Goal: Task Accomplishment & Management: Manage account settings

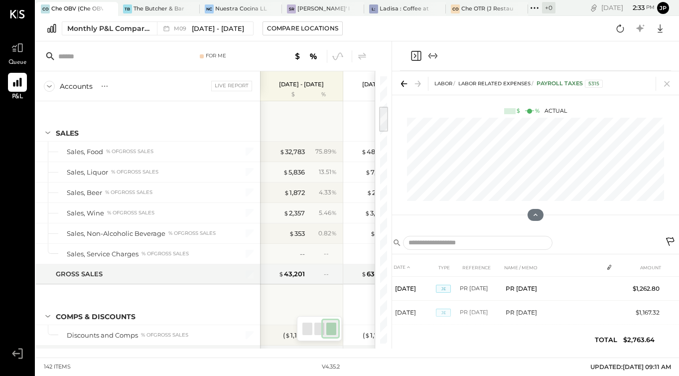
scroll to position [0, 135]
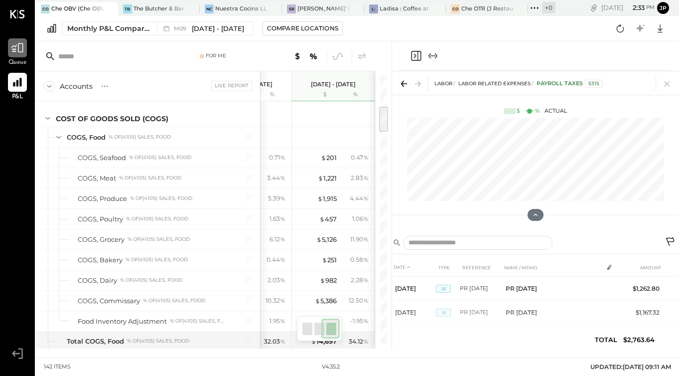
click at [21, 52] on icon at bounding box center [17, 47] width 13 height 13
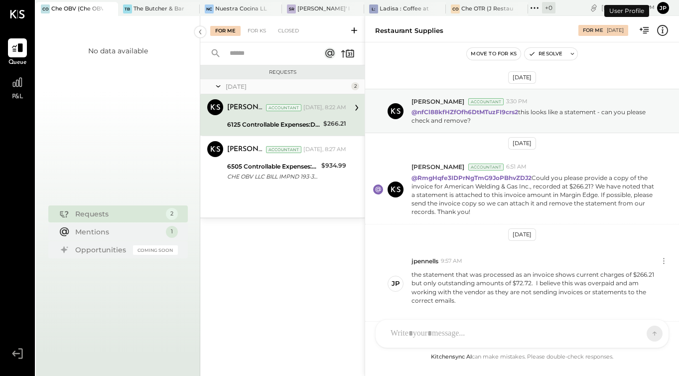
scroll to position [288, 0]
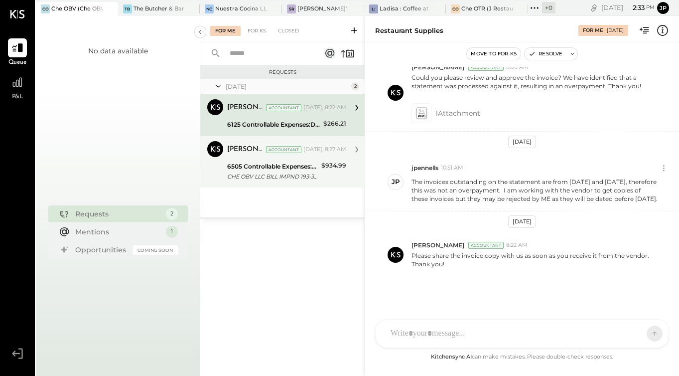
click at [249, 179] on div "CHE OBV LLC BILL IMPND 193-3821157 CHE OBV LLC 071725 [URL][DOMAIN_NAME]" at bounding box center [272, 176] width 91 height 10
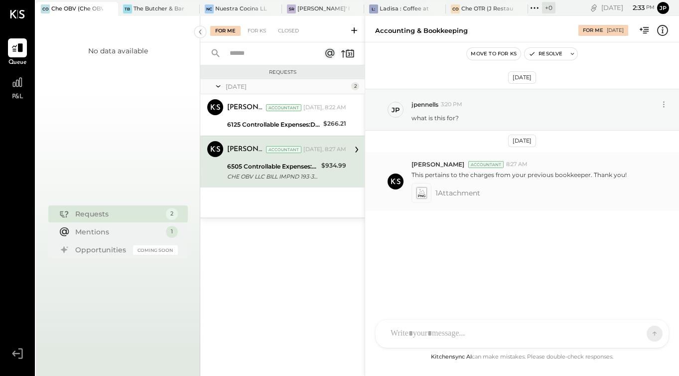
click at [422, 194] on icon at bounding box center [421, 192] width 10 height 11
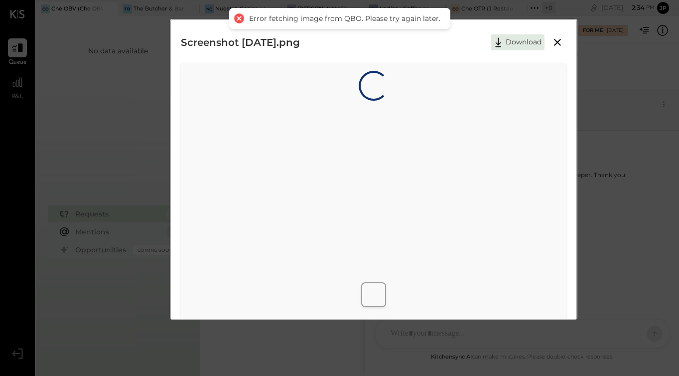
click at [240, 18] on div at bounding box center [239, 18] width 14 height 14
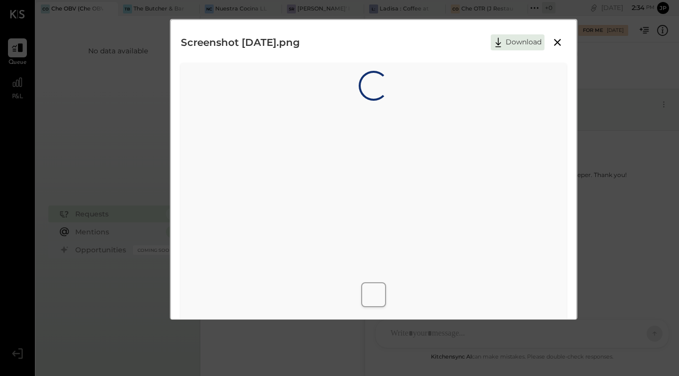
click at [557, 41] on icon at bounding box center [557, 42] width 7 height 7
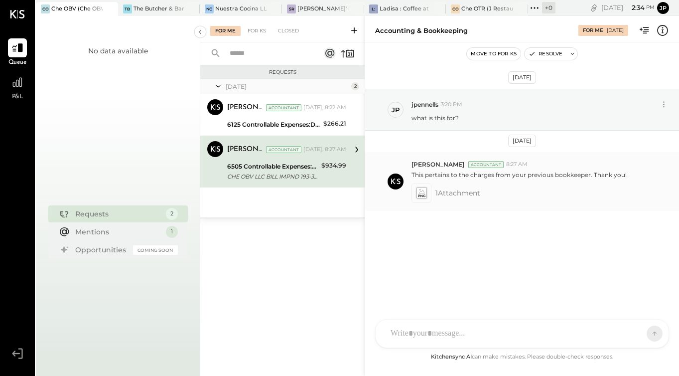
click at [465, 196] on span "1 Attachment" at bounding box center [458, 193] width 45 height 20
click at [424, 196] on icon at bounding box center [421, 192] width 10 height 11
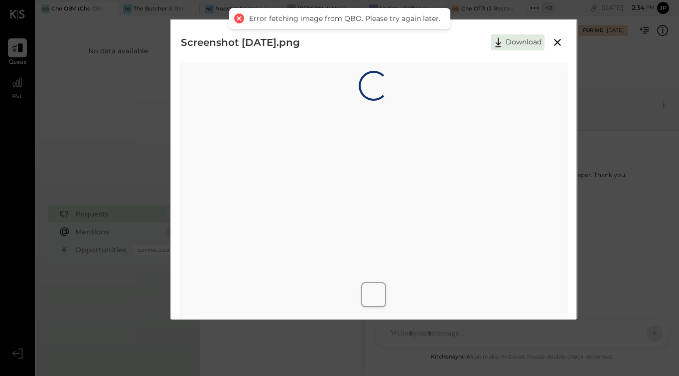
click at [243, 18] on div at bounding box center [239, 18] width 14 height 14
click at [558, 44] on icon at bounding box center [557, 42] width 7 height 7
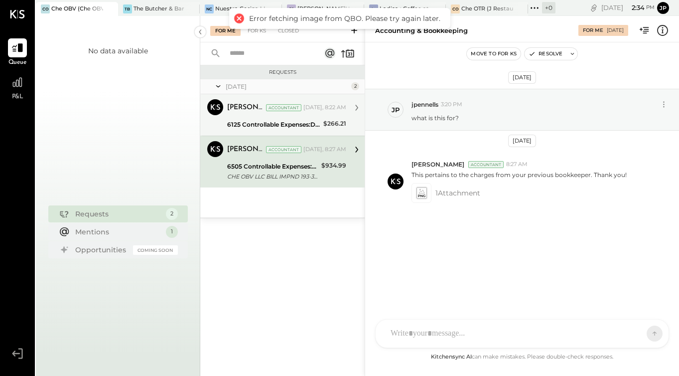
click at [284, 128] on div "6125 Controllable Expenses:Direct Operating Expenses:Restaurant Supplies" at bounding box center [273, 125] width 93 height 10
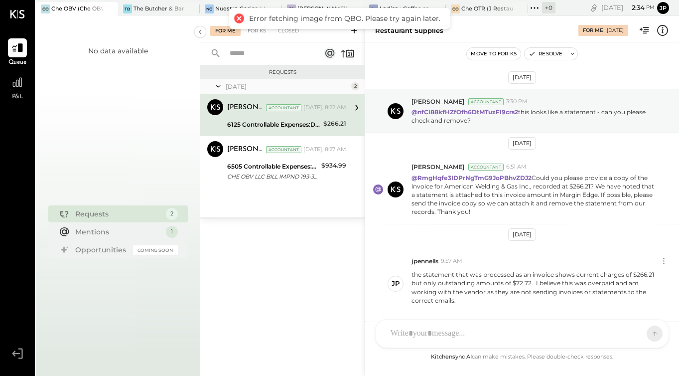
scroll to position [288, 0]
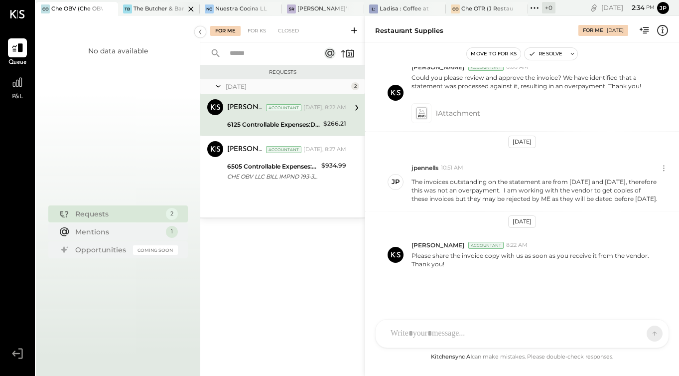
click at [170, 9] on div at bounding box center [182, 8] width 35 height 13
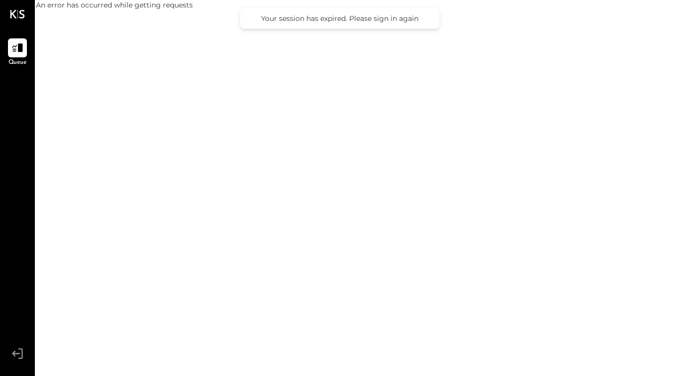
click at [467, 75] on div "An error has occurred while getting requests" at bounding box center [358, 188] width 644 height 376
click at [22, 19] on div at bounding box center [17, 14] width 15 height 28
click at [16, 13] on icon at bounding box center [17, 14] width 15 height 8
click at [26, 16] on div "Queue v 4.35.2" at bounding box center [17, 188] width 35 height 376
click at [122, 75] on div "An error has occurred while getting requests" at bounding box center [358, 188] width 644 height 376
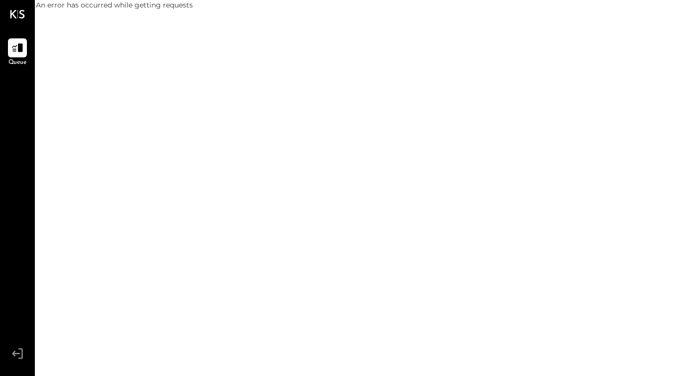
click at [11, 359] on icon at bounding box center [17, 353] width 18 height 15
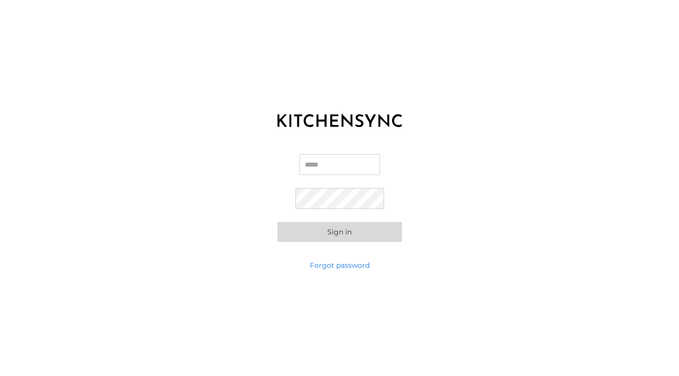
click at [324, 169] on input "Email" at bounding box center [340, 164] width 81 height 21
type input "**********"
click at [353, 239] on button "Sign in" at bounding box center [340, 232] width 125 height 20
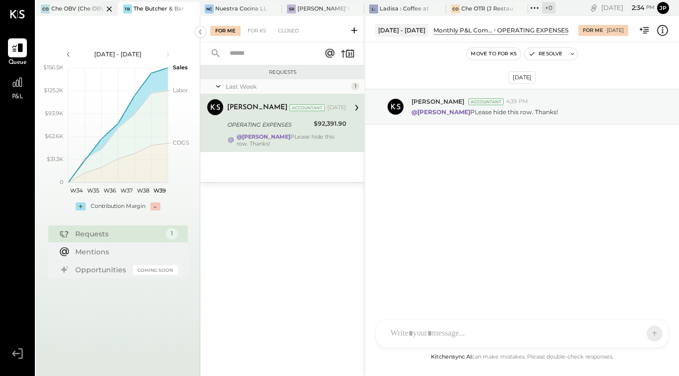
click at [83, 11] on div at bounding box center [100, 8] width 35 height 13
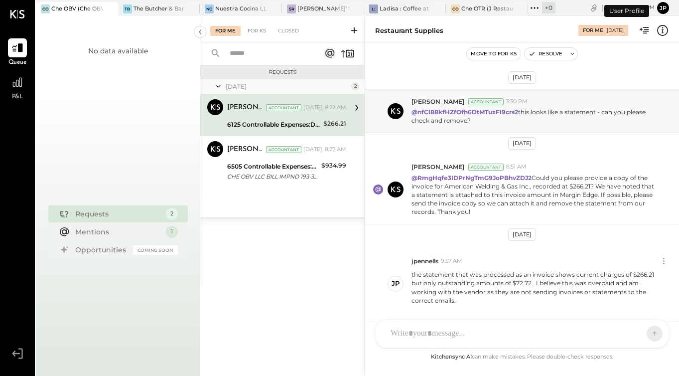
scroll to position [280, 0]
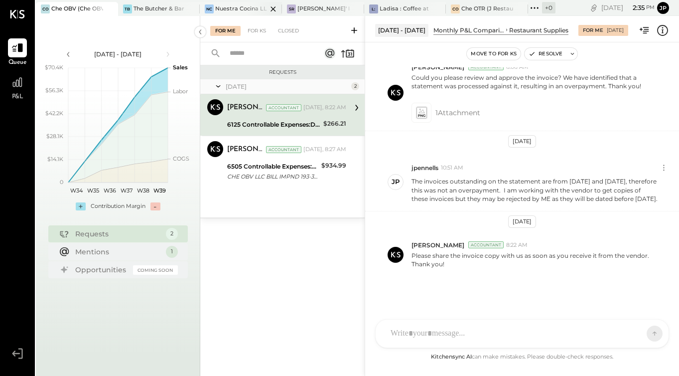
click at [236, 11] on div "Nuestra Cocina LLC - [GEOGRAPHIC_DATA]" at bounding box center [241, 9] width 52 height 8
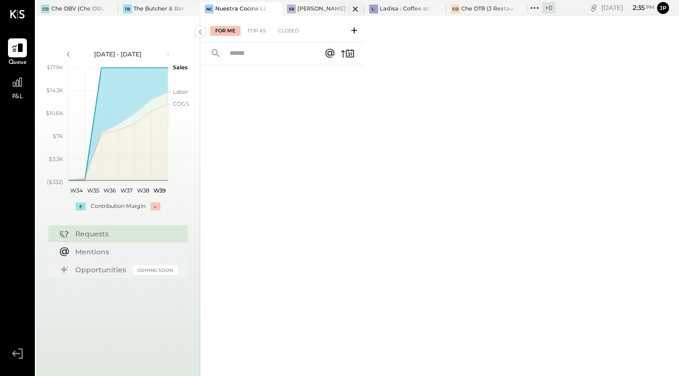
click at [327, 7] on div "[PERSON_NAME]' Rooftop - Ignite" at bounding box center [324, 9] width 52 height 8
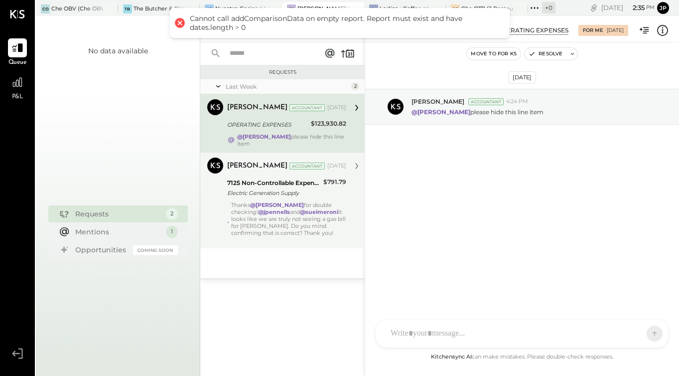
click at [290, 210] on strong "@jpennells" at bounding box center [274, 211] width 32 height 7
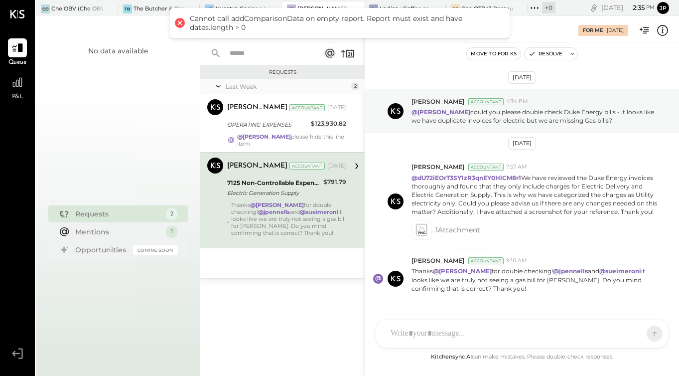
scroll to position [33, 0]
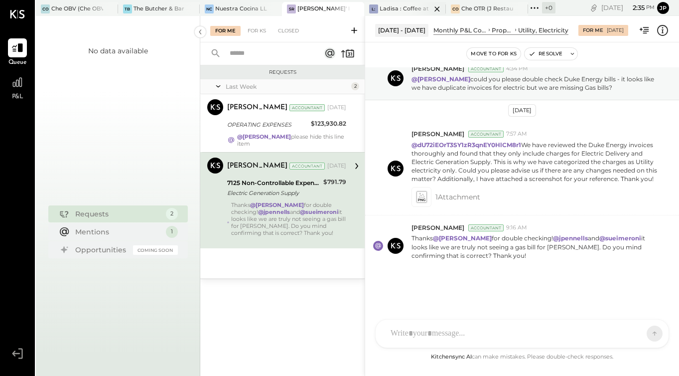
click at [388, 6] on div "Ladisa : Coffee at Lola's" at bounding box center [406, 9] width 52 height 8
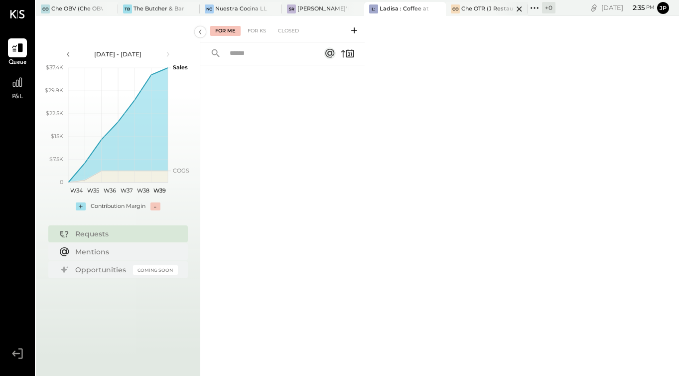
click at [480, 9] on div "Che OTR (J Restaurant LLC) - Ignite" at bounding box center [488, 9] width 52 height 8
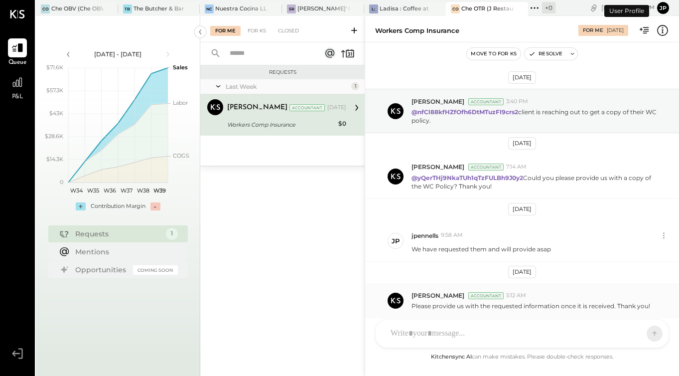
scroll to position [33, 0]
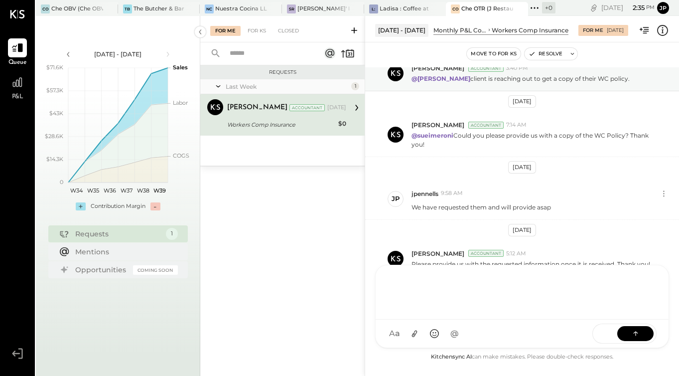
click at [437, 338] on div "AM [PERSON_NAME] I imeronijuan MA [PERSON_NAME] jpennells J jpeyton S sueimeron…" at bounding box center [522, 306] width 294 height 83
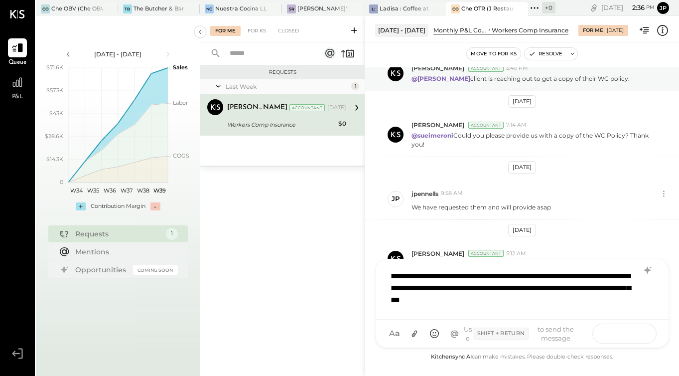
click at [638, 331] on icon at bounding box center [636, 333] width 10 height 10
